Goal: Task Accomplishment & Management: Use online tool/utility

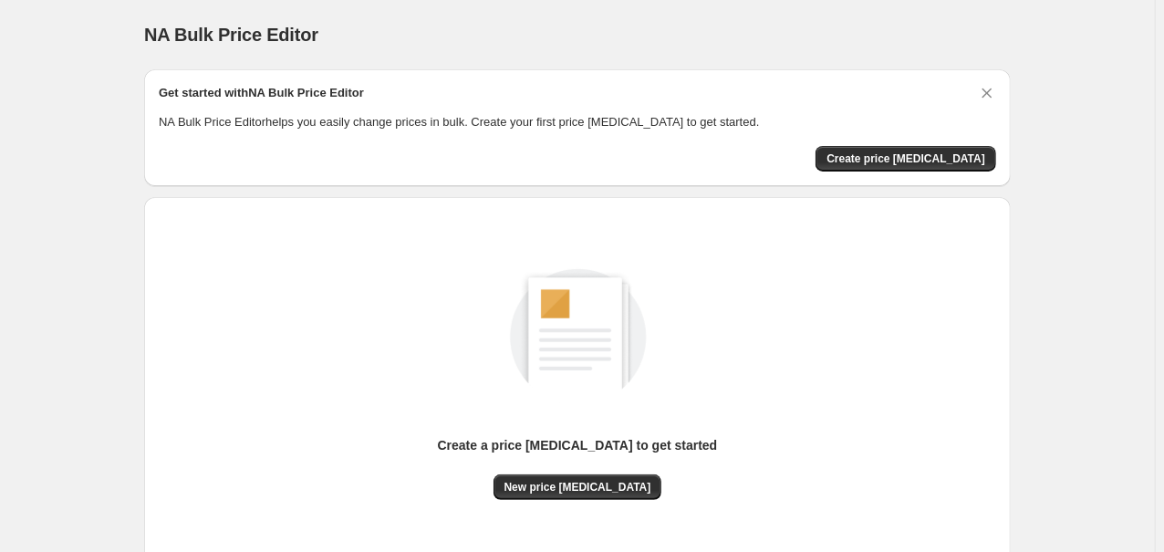
scroll to position [131, 0]
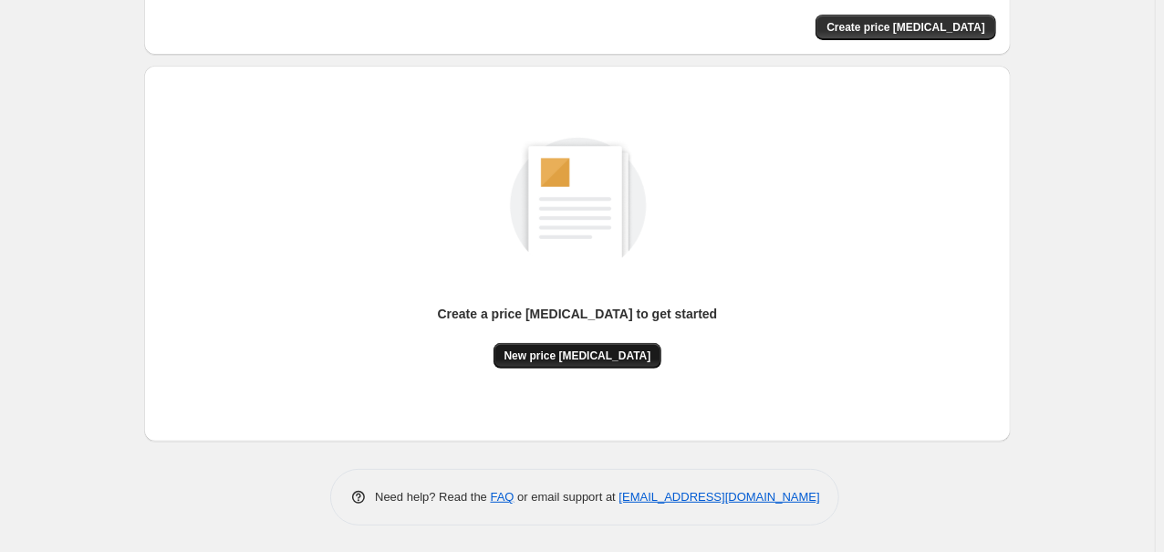
click at [583, 348] on button "New price [MEDICAL_DATA]" at bounding box center [578, 356] width 169 height 26
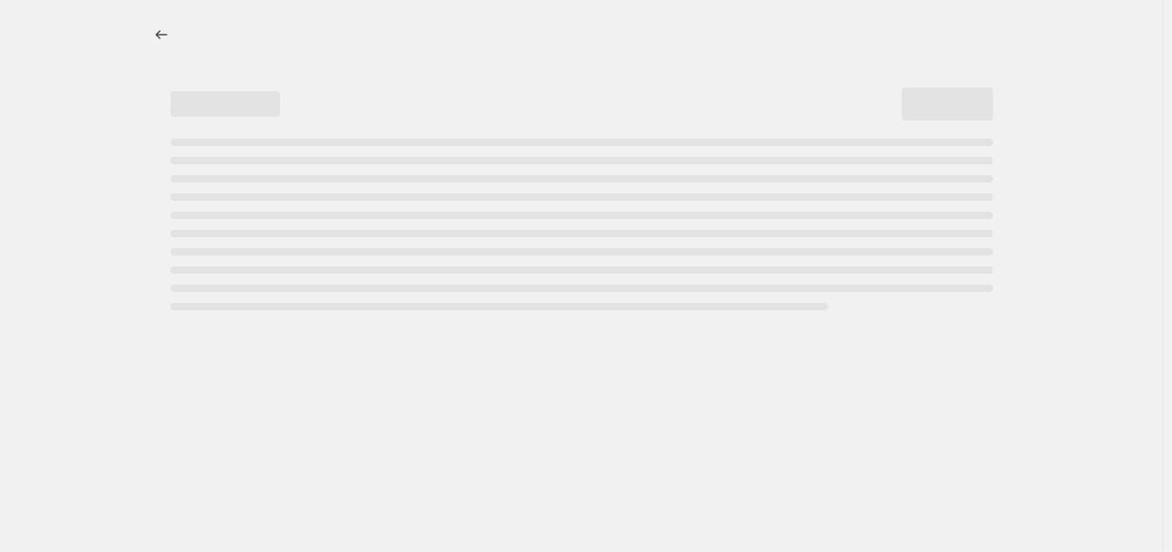
select select "percentage"
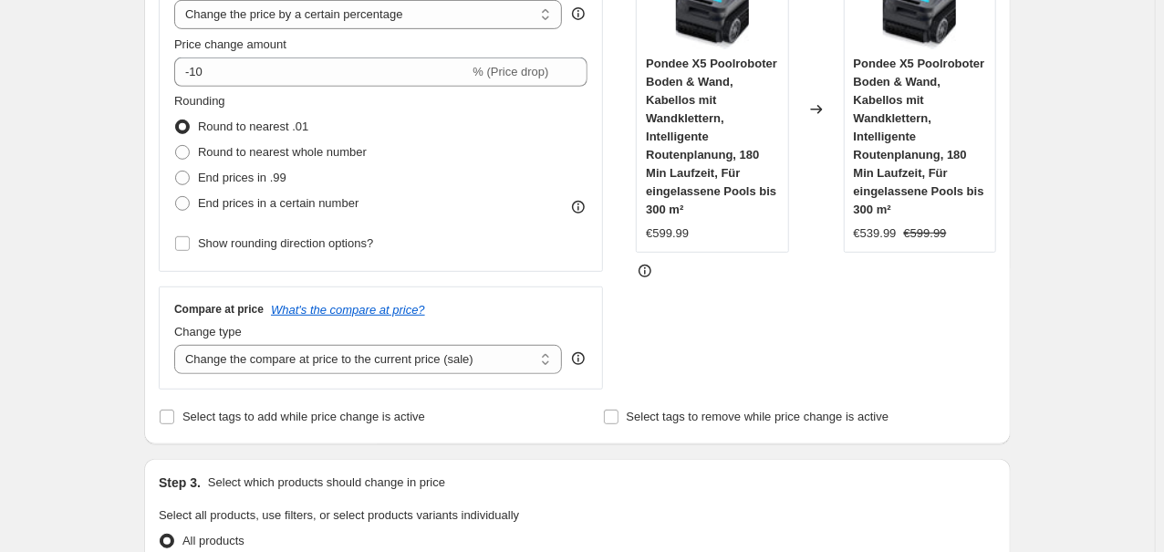
scroll to position [293, 0]
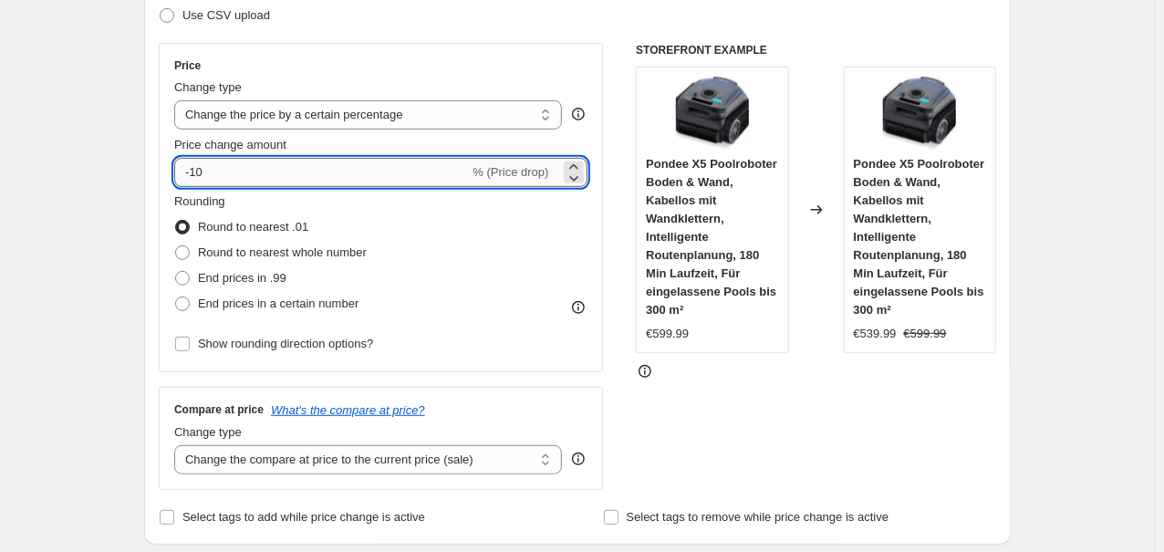
click at [387, 173] on input "-10" at bounding box center [321, 172] width 295 height 29
type input "-1"
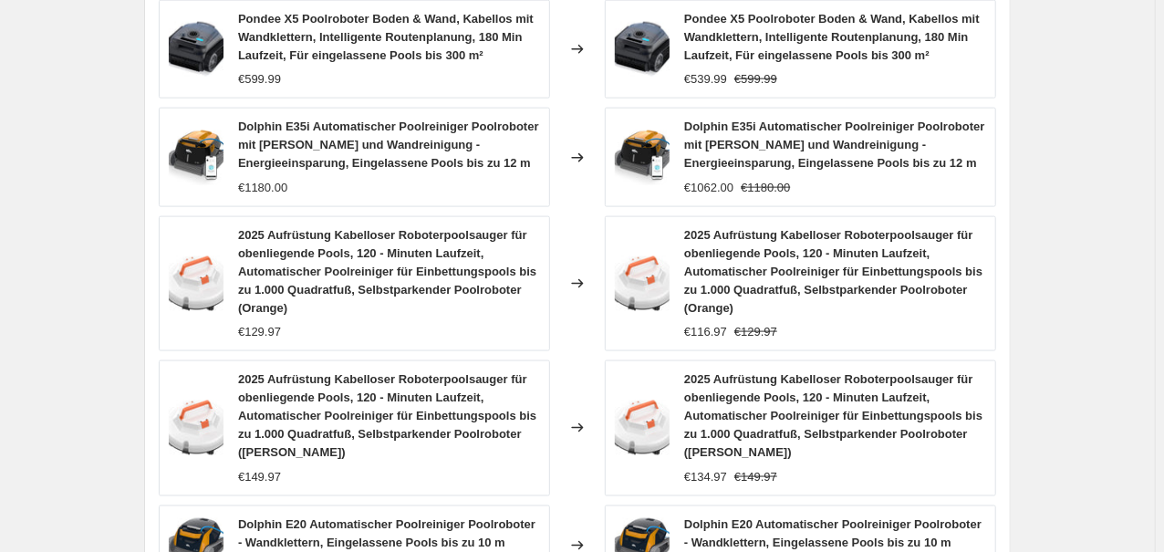
scroll to position [1451, 0]
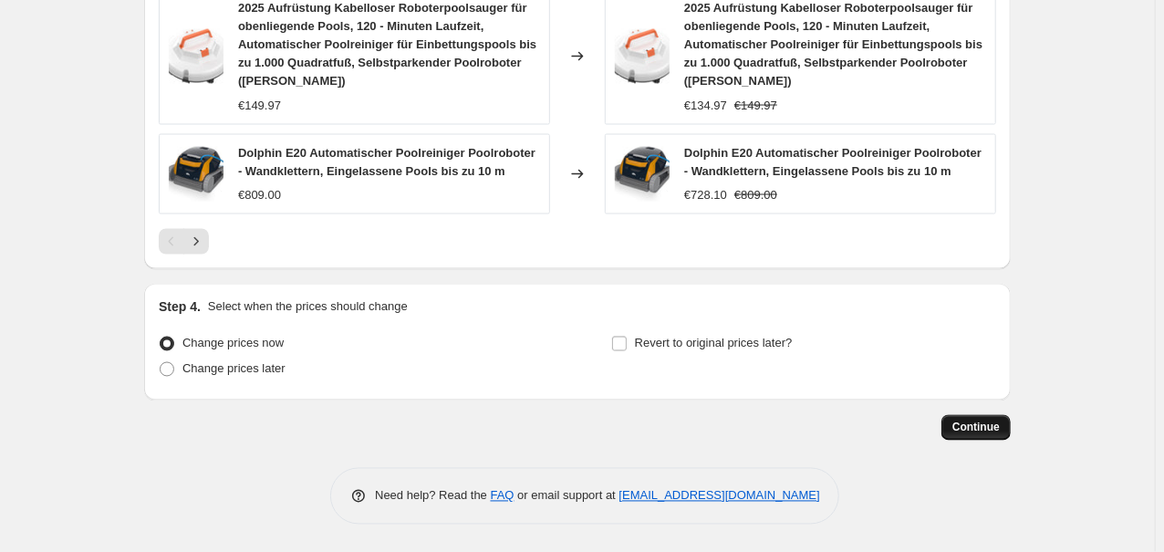
type input "-30"
click at [995, 431] on span "Continue" at bounding box center [975, 428] width 47 height 15
click at [435, 247] on div at bounding box center [578, 242] width 838 height 26
click at [972, 421] on span "Continue" at bounding box center [975, 428] width 47 height 15
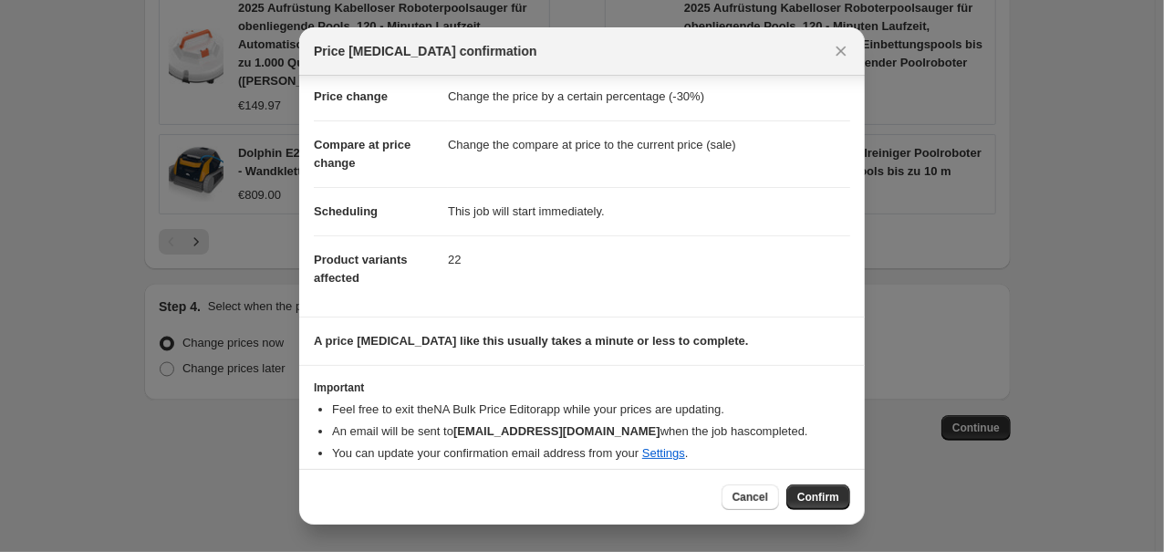
scroll to position [50, 0]
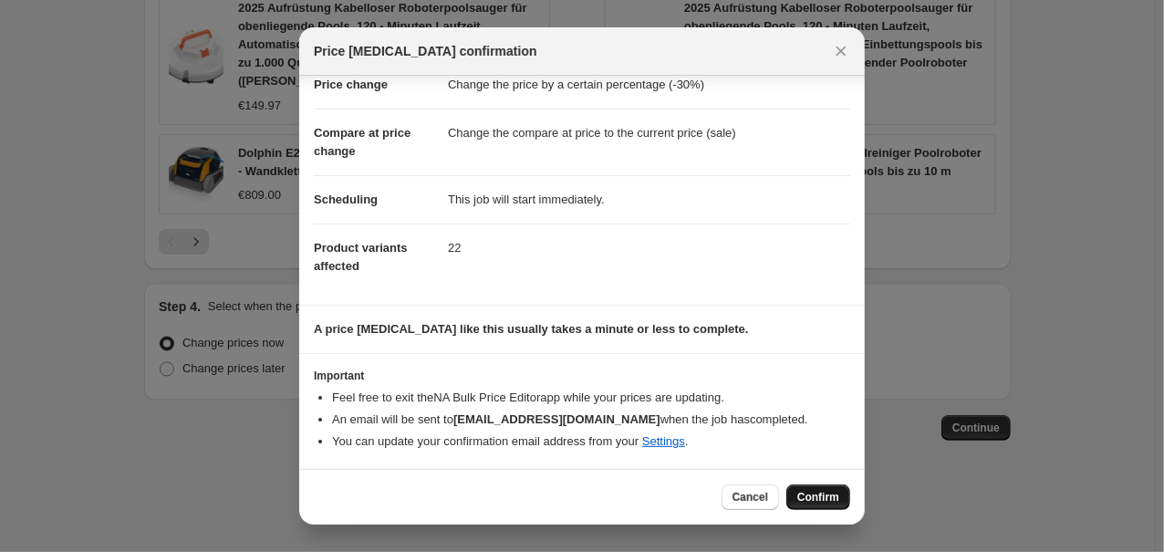
click at [814, 503] on span "Confirm" at bounding box center [818, 497] width 42 height 15
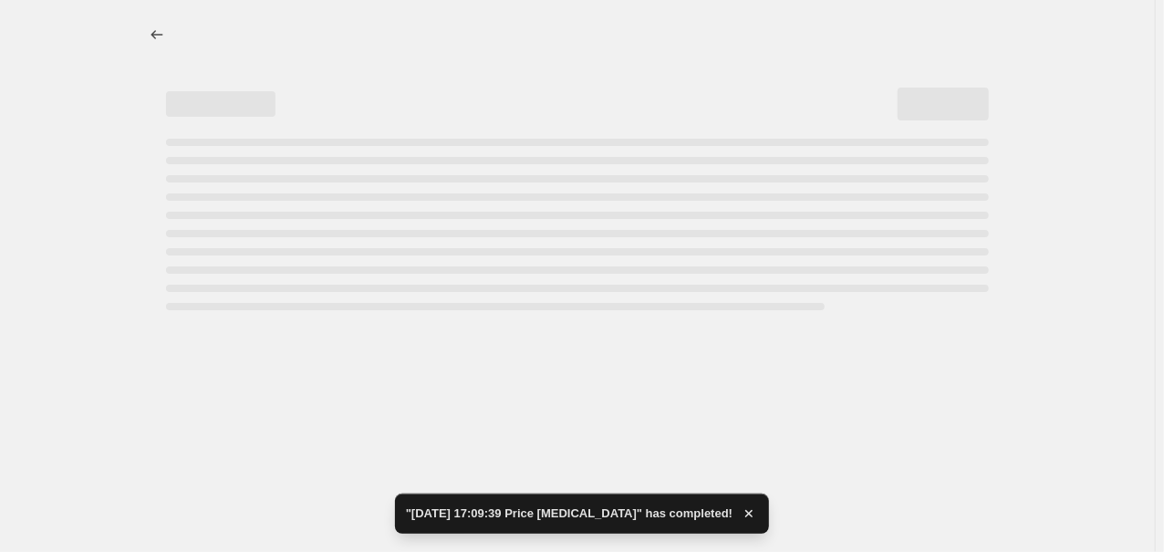
select select "percentage"
